Goal: Find specific page/section: Find specific page/section

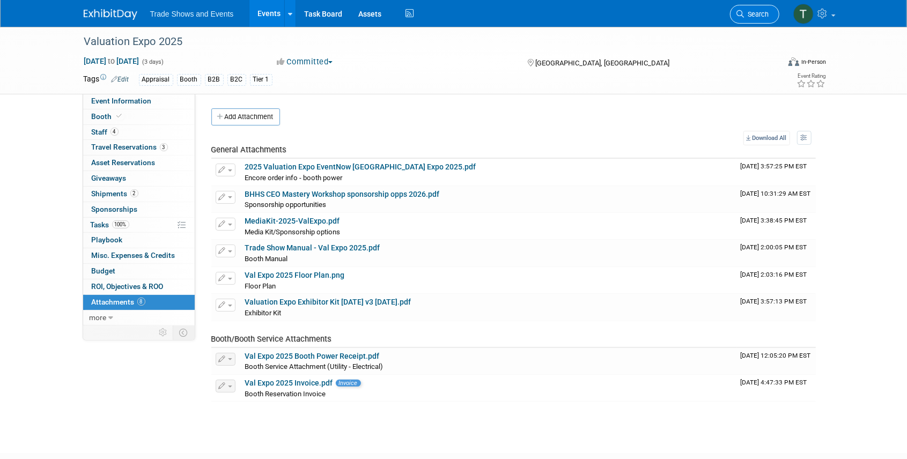
click at [748, 19] on link "Search" at bounding box center [754, 14] width 49 height 19
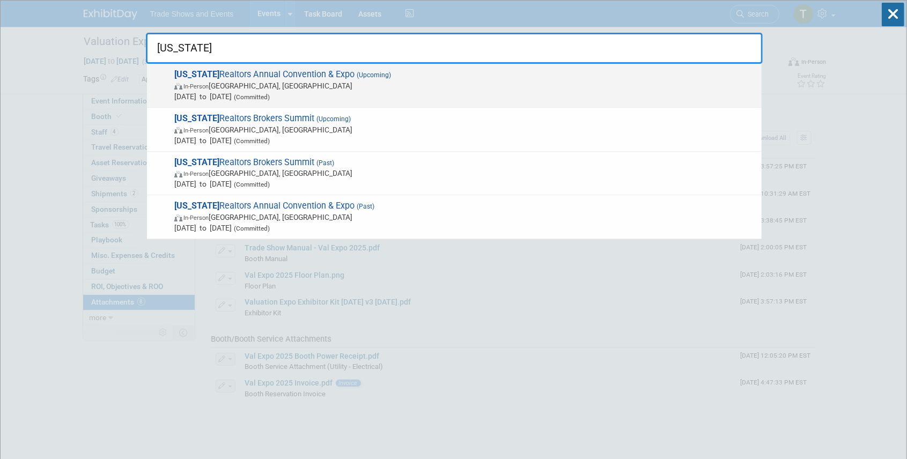
type input "[US_STATE]"
click at [327, 78] on span "[US_STATE] Realtors Annual Convention & Expo (Upcoming) In-Person [GEOGRAPHIC_D…" at bounding box center [463, 85] width 585 height 33
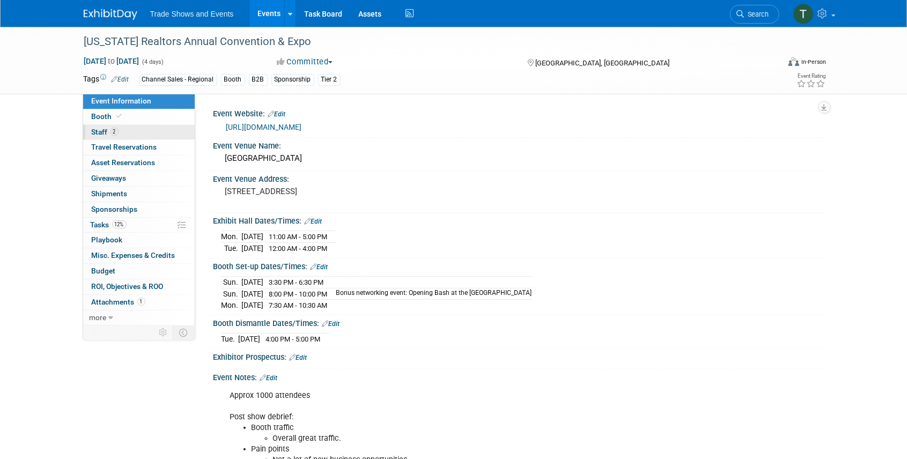
click at [99, 132] on span "Staff 2" at bounding box center [105, 132] width 27 height 9
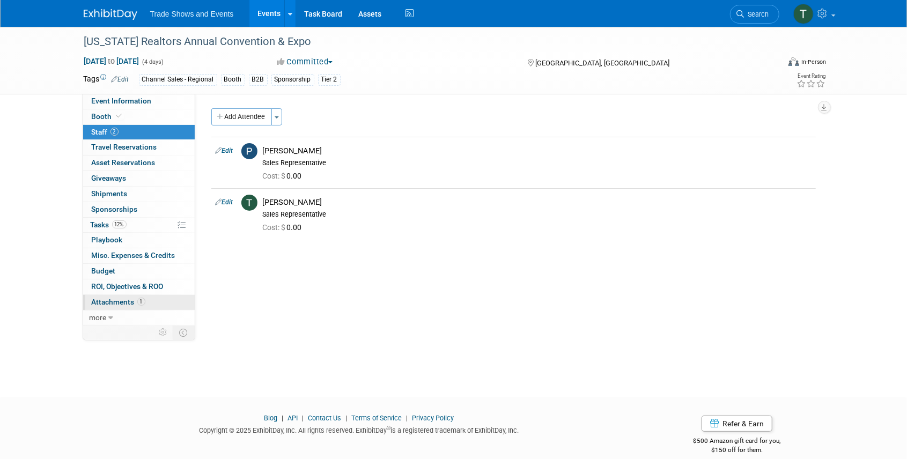
click at [114, 298] on span "Attachments 1" at bounding box center [119, 302] width 54 height 9
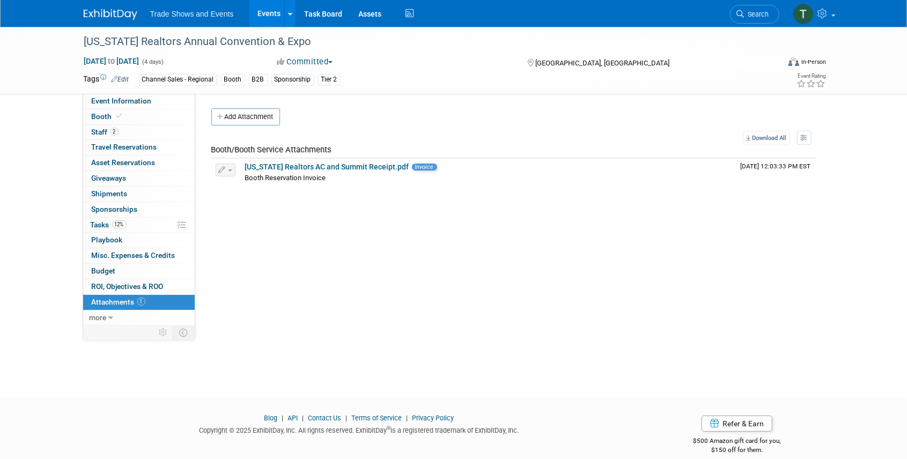
click at [750, 10] on span "Search" at bounding box center [756, 14] width 25 height 8
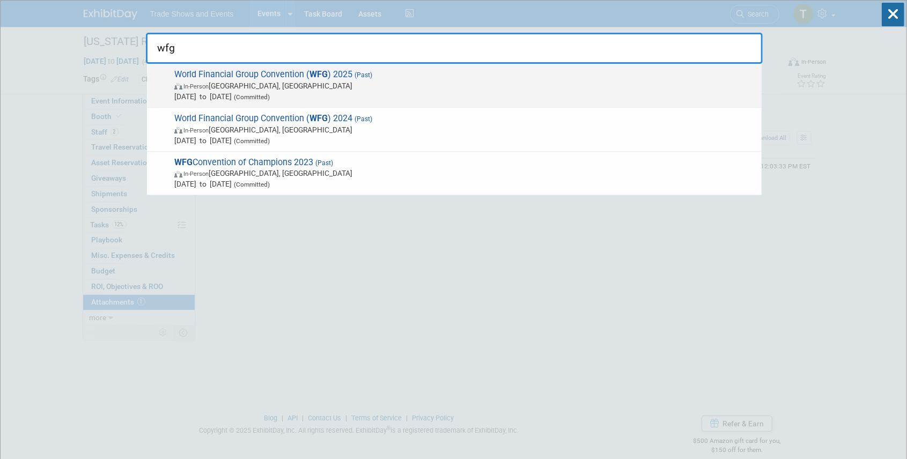
type input "wfg"
click at [228, 67] on div "World Financial Group Convention ( WFG ) 2025 (Past) In-Person Las Vegas, NV Ju…" at bounding box center [454, 86] width 615 height 44
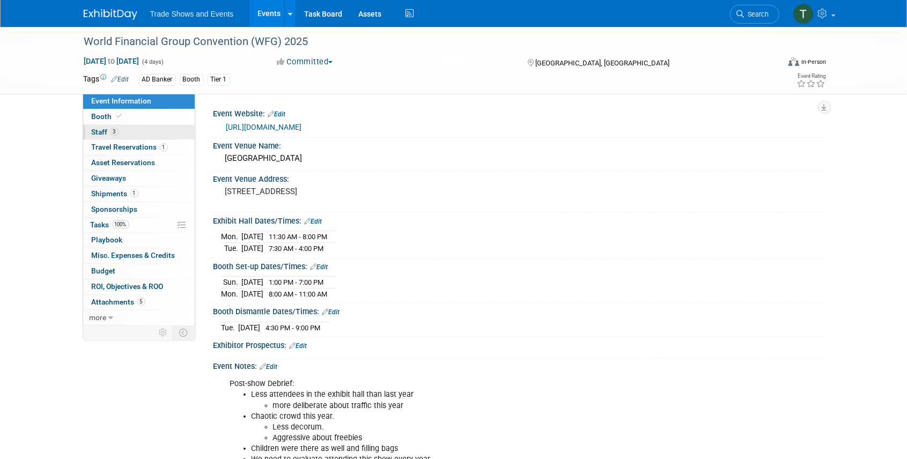
click at [104, 130] on span "Staff 3" at bounding box center [105, 132] width 27 height 9
